Goal: Find specific page/section: Find specific page/section

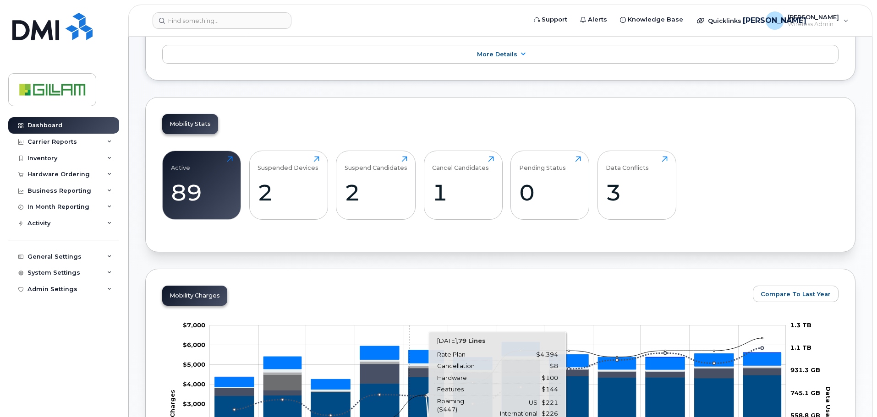
scroll to position [80, 0]
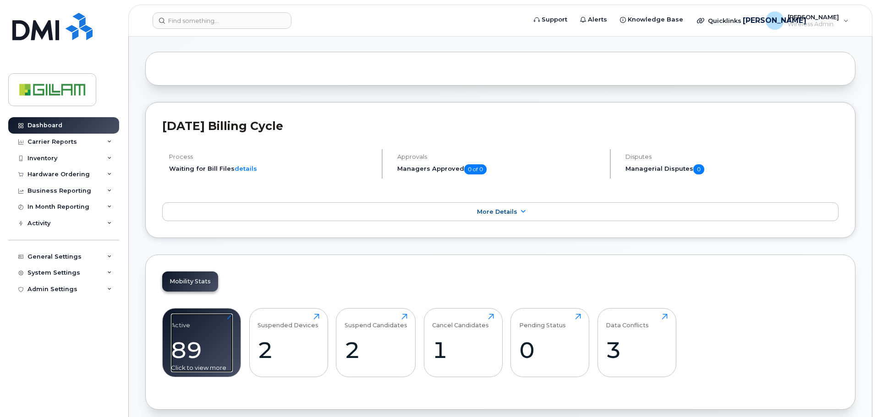
click at [186, 341] on div "89" at bounding box center [202, 350] width 62 height 27
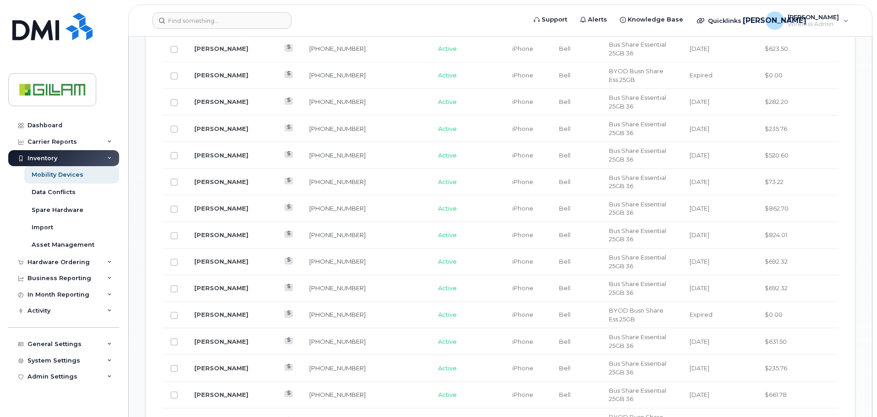
scroll to position [550, 0]
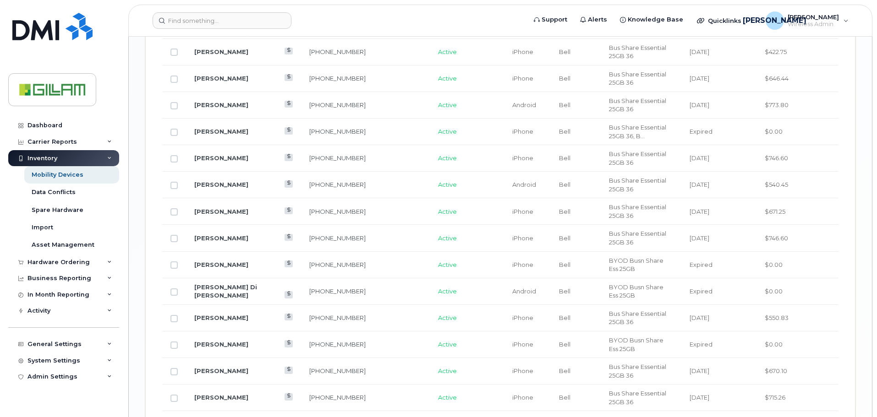
scroll to position [1134, 0]
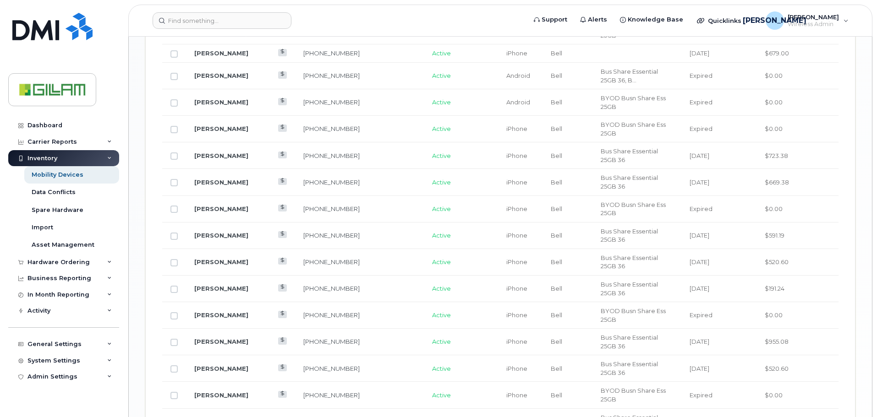
scroll to position [934, 0]
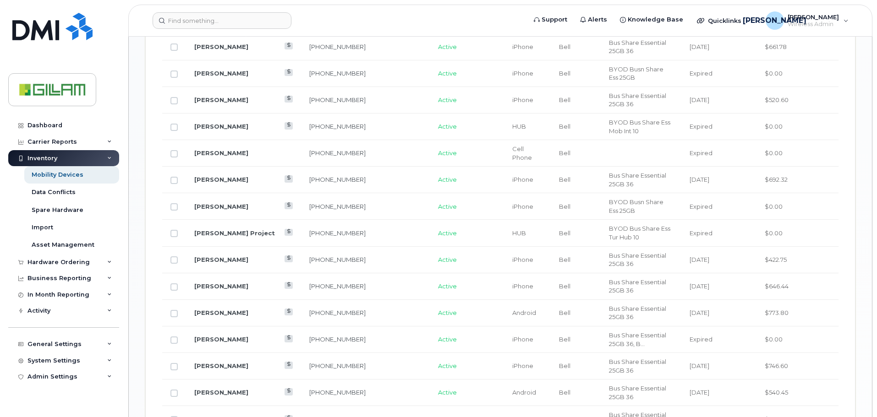
scroll to position [859, 0]
